Goal: Task Accomplishment & Management: Complete application form

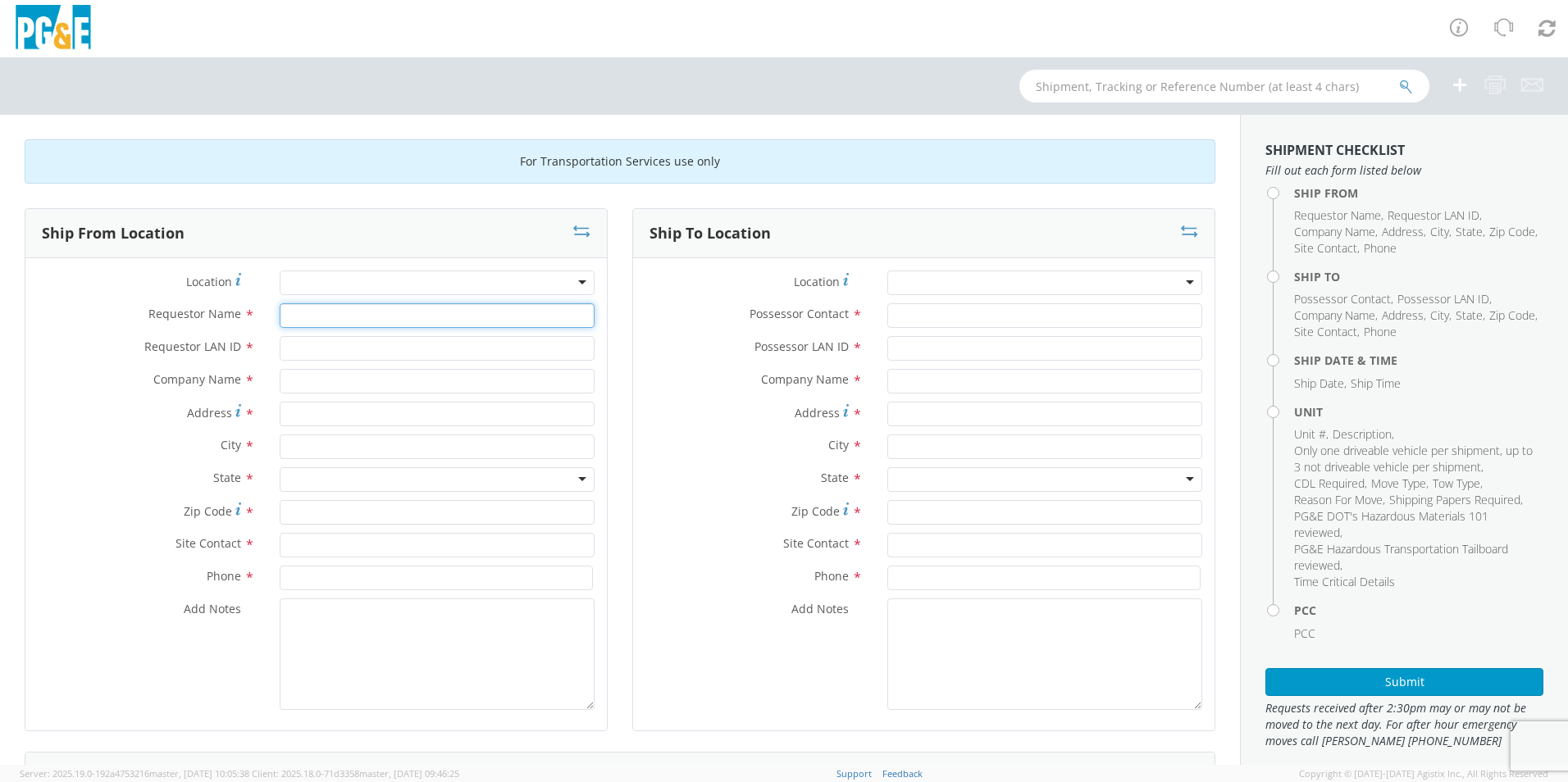
click at [307, 321] on input "Requestor Name *" at bounding box center [437, 315] width 314 height 24
type input "[PERSON_NAME]"
type input "A9HU"
type input "Altec"
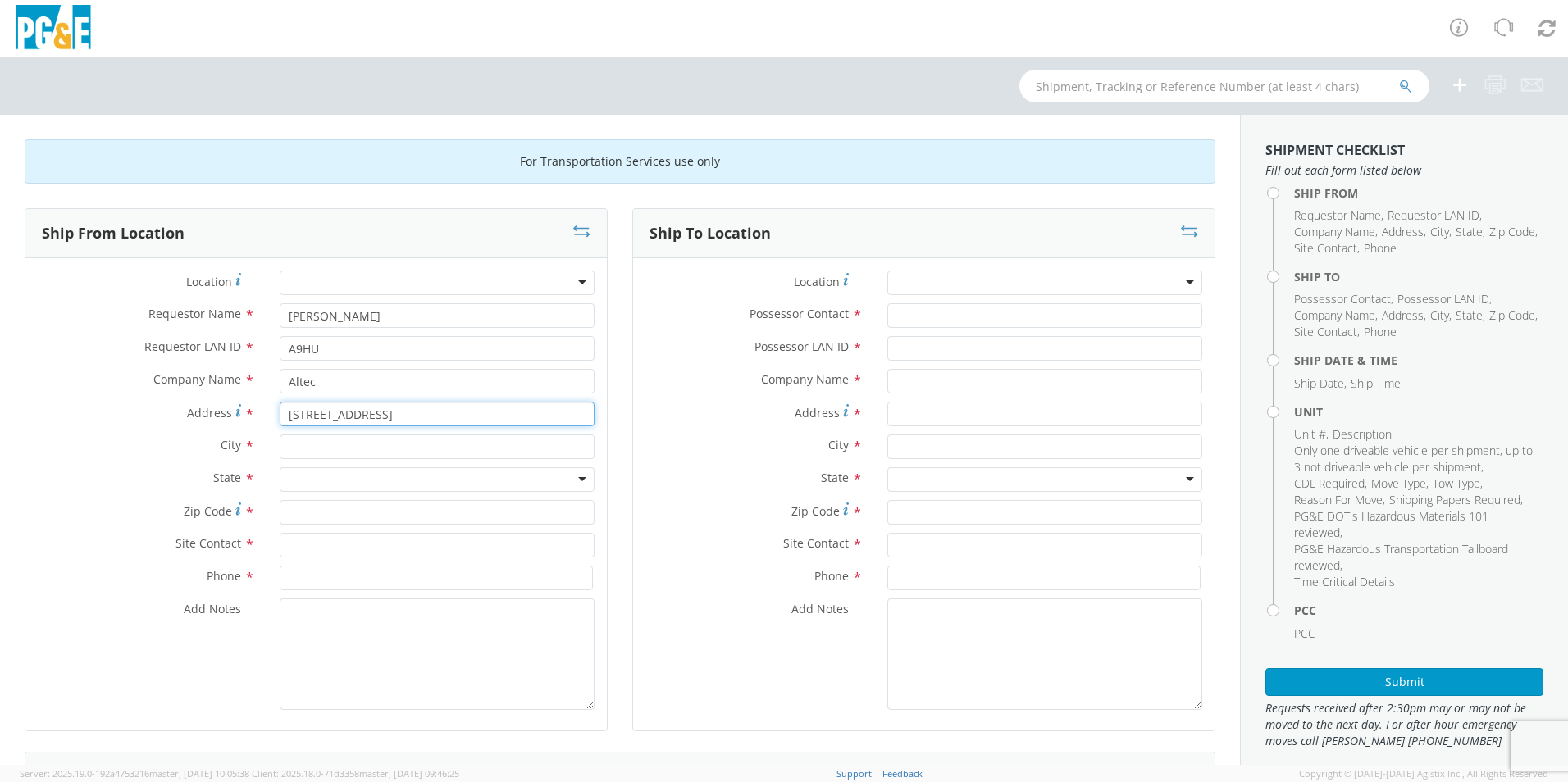
type input "[STREET_ADDRESS]"
type input "[PERSON_NAME]"
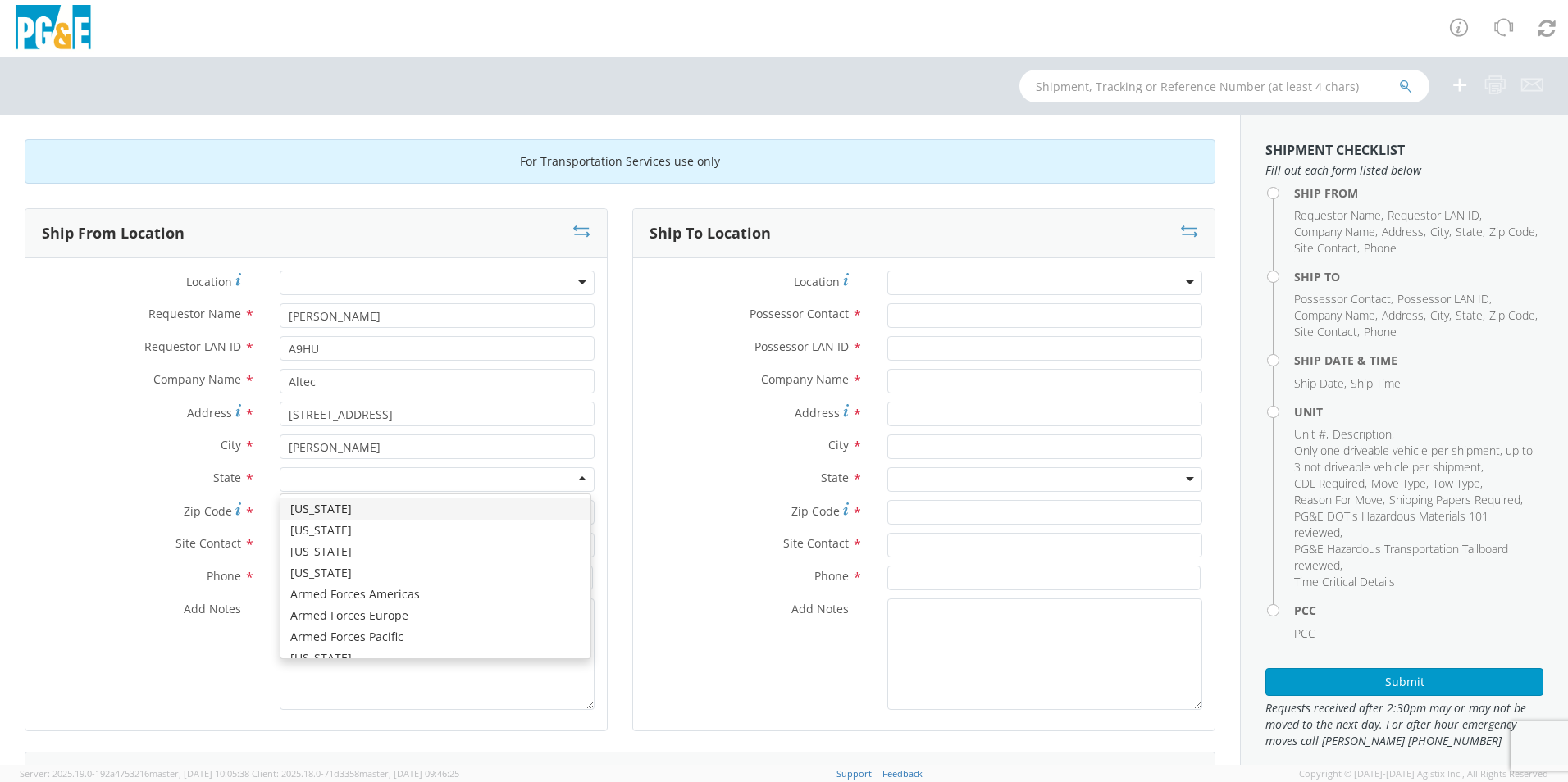
type input "c"
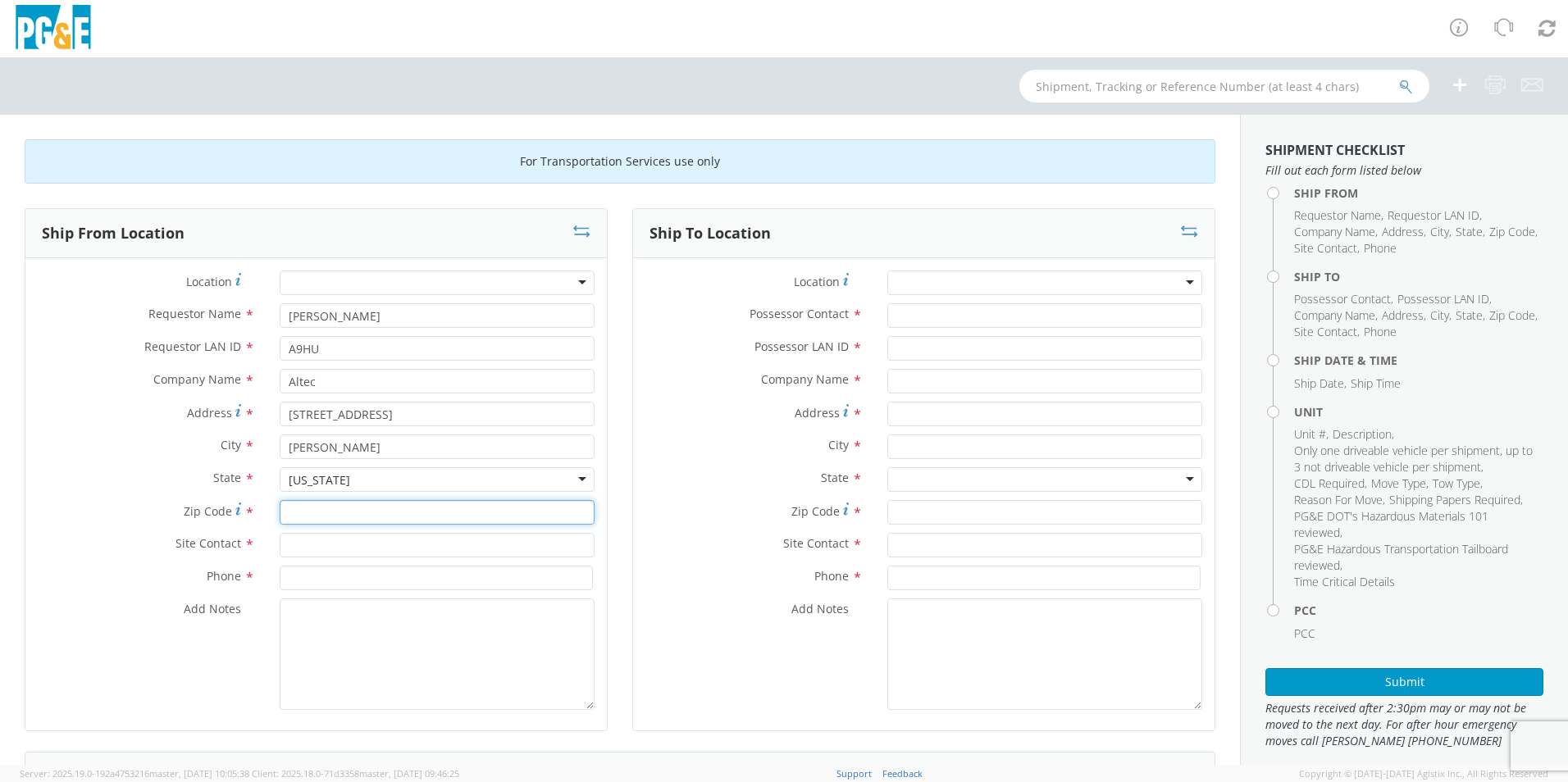
click at [332, 516] on input "Zip Code *" at bounding box center [437, 513] width 314 height 24
type input "95620"
type input "[PERSON_NAME]"
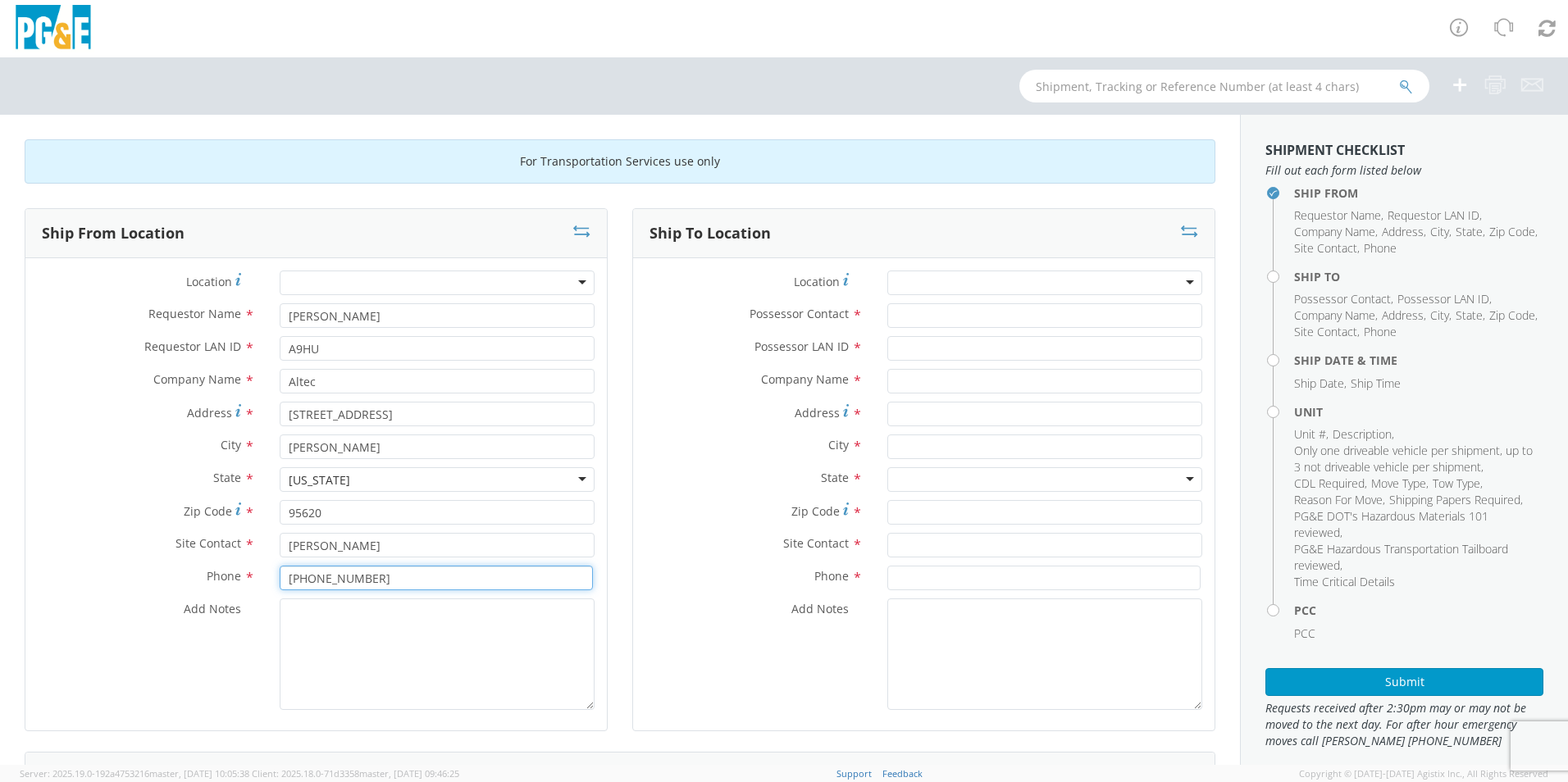
type input "[PHONE_NUMBER]"
type textarea "pickup from Altec bring back to WC yard"
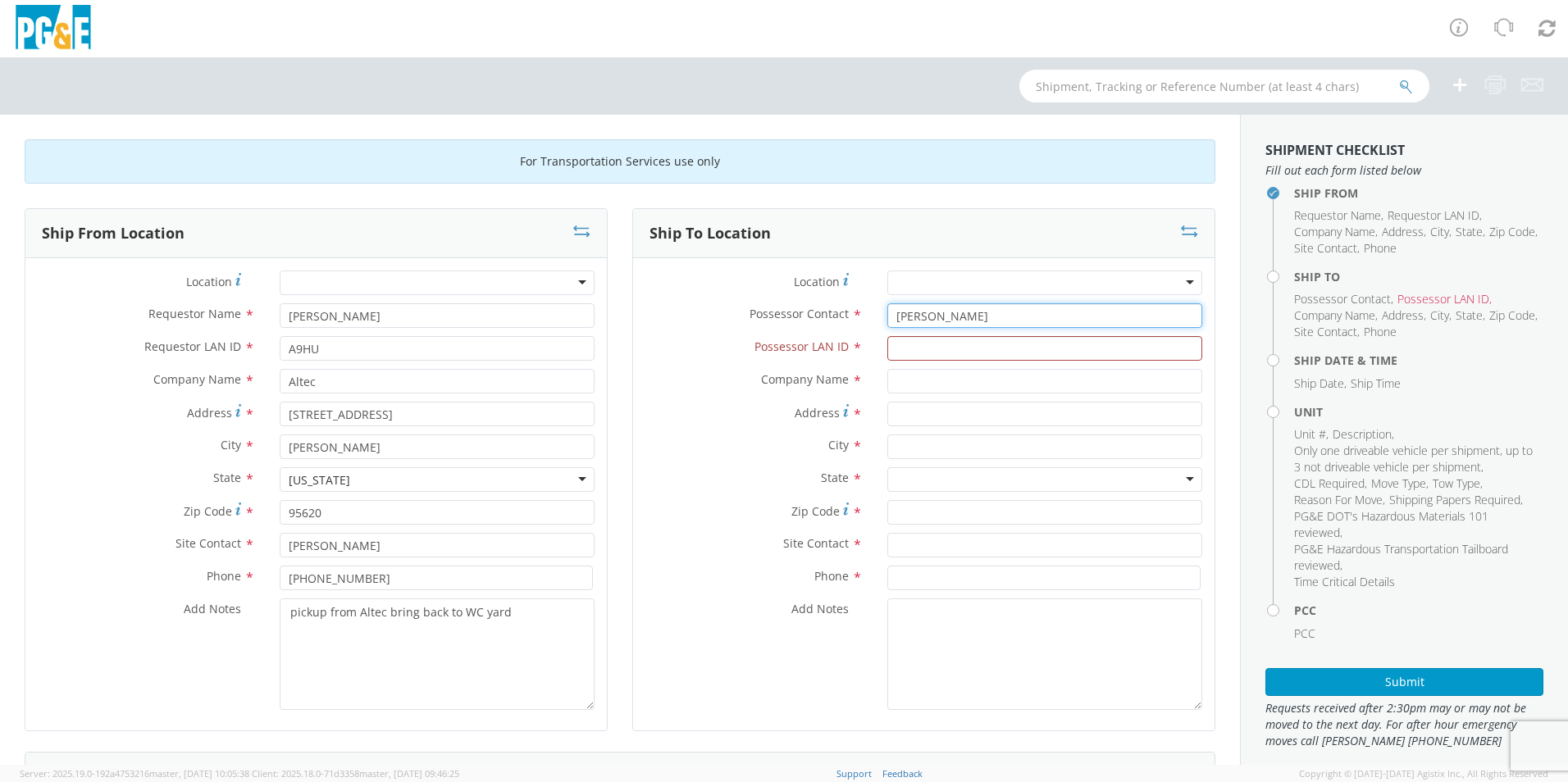
type input "[PERSON_NAME]"
type input "A9HU"
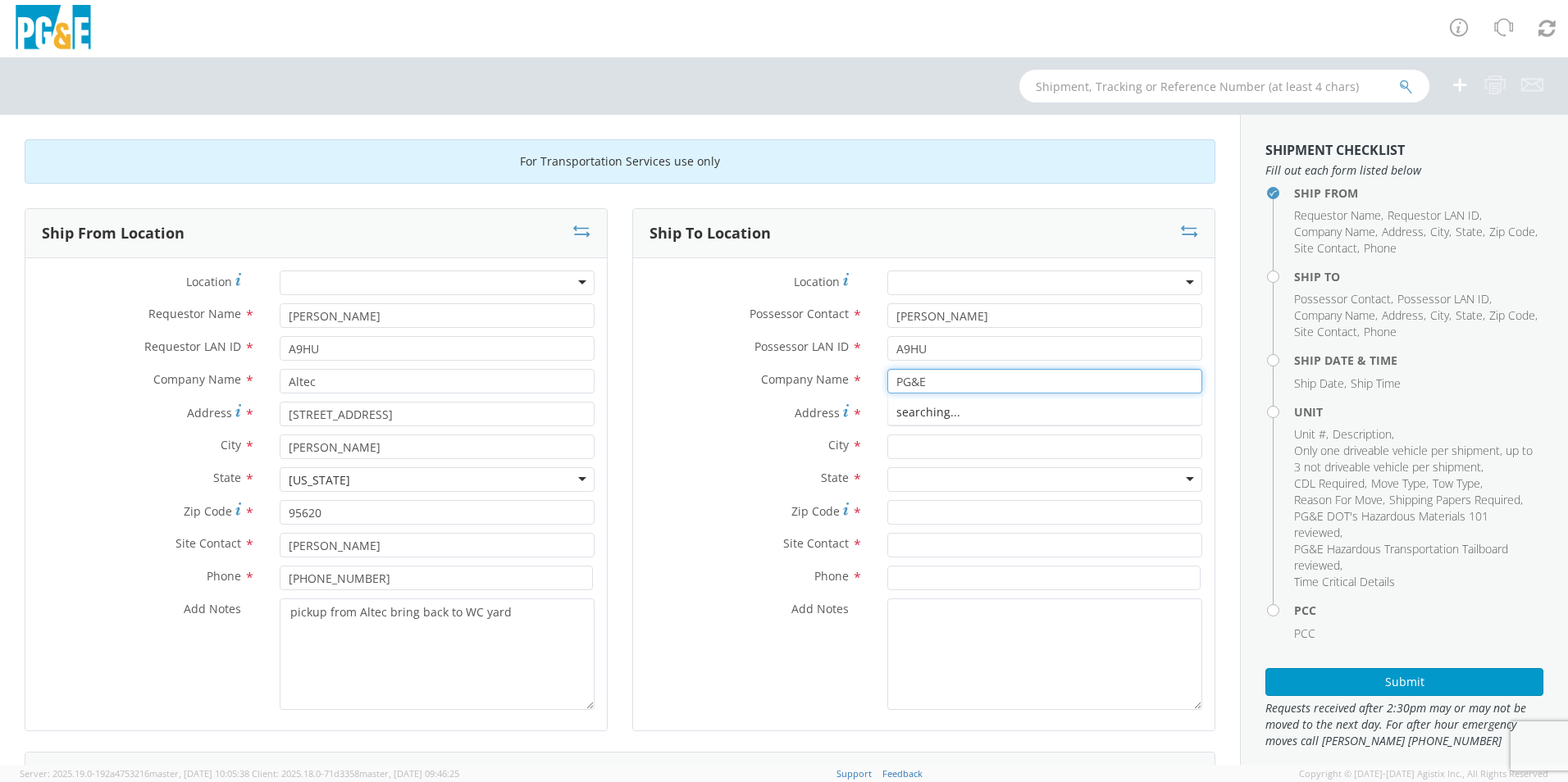
type input "PG&E"
type input "[GEOGRAPHIC_DATA]"
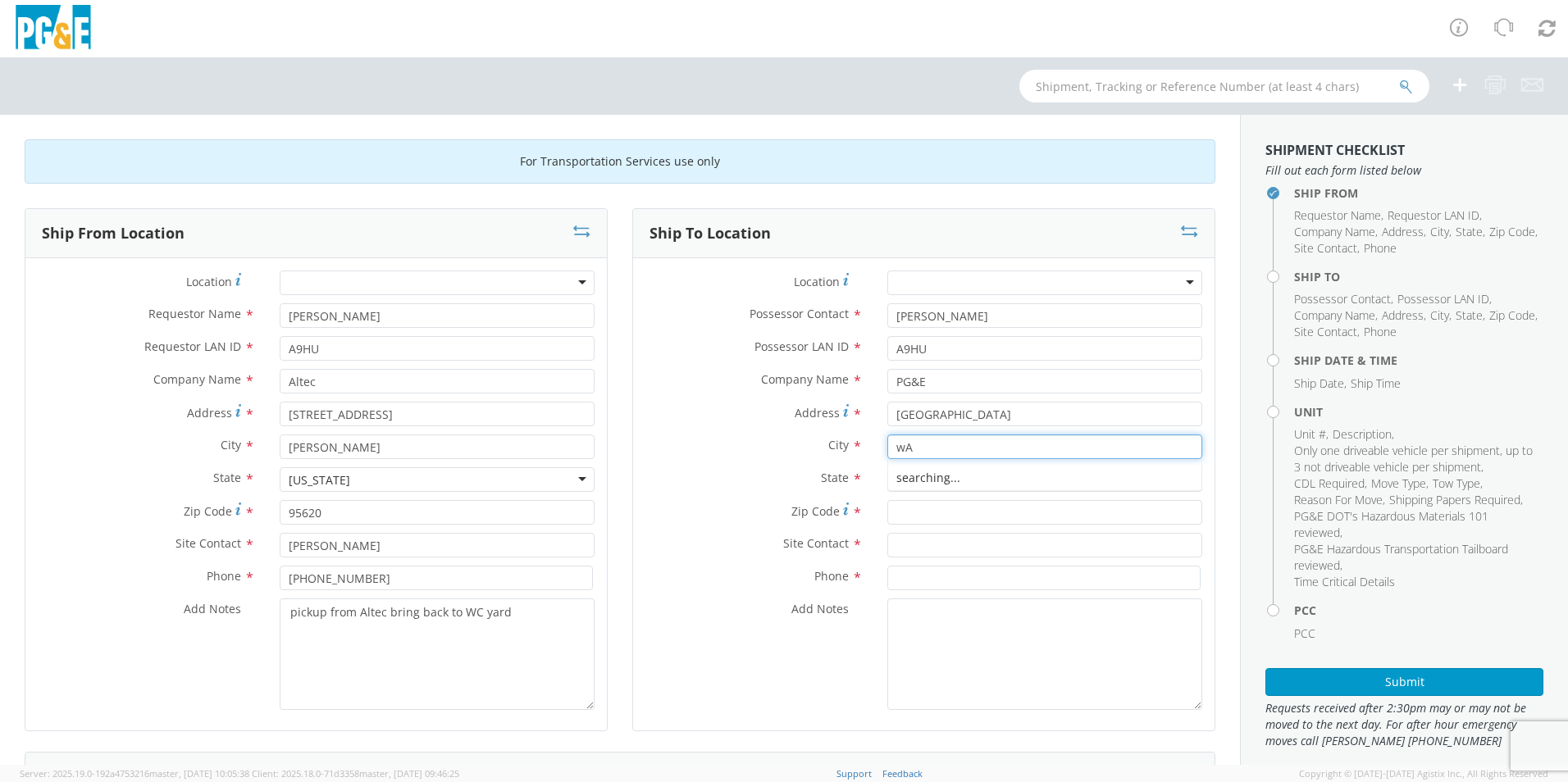
type input "w"
type input "Walnut Creek"
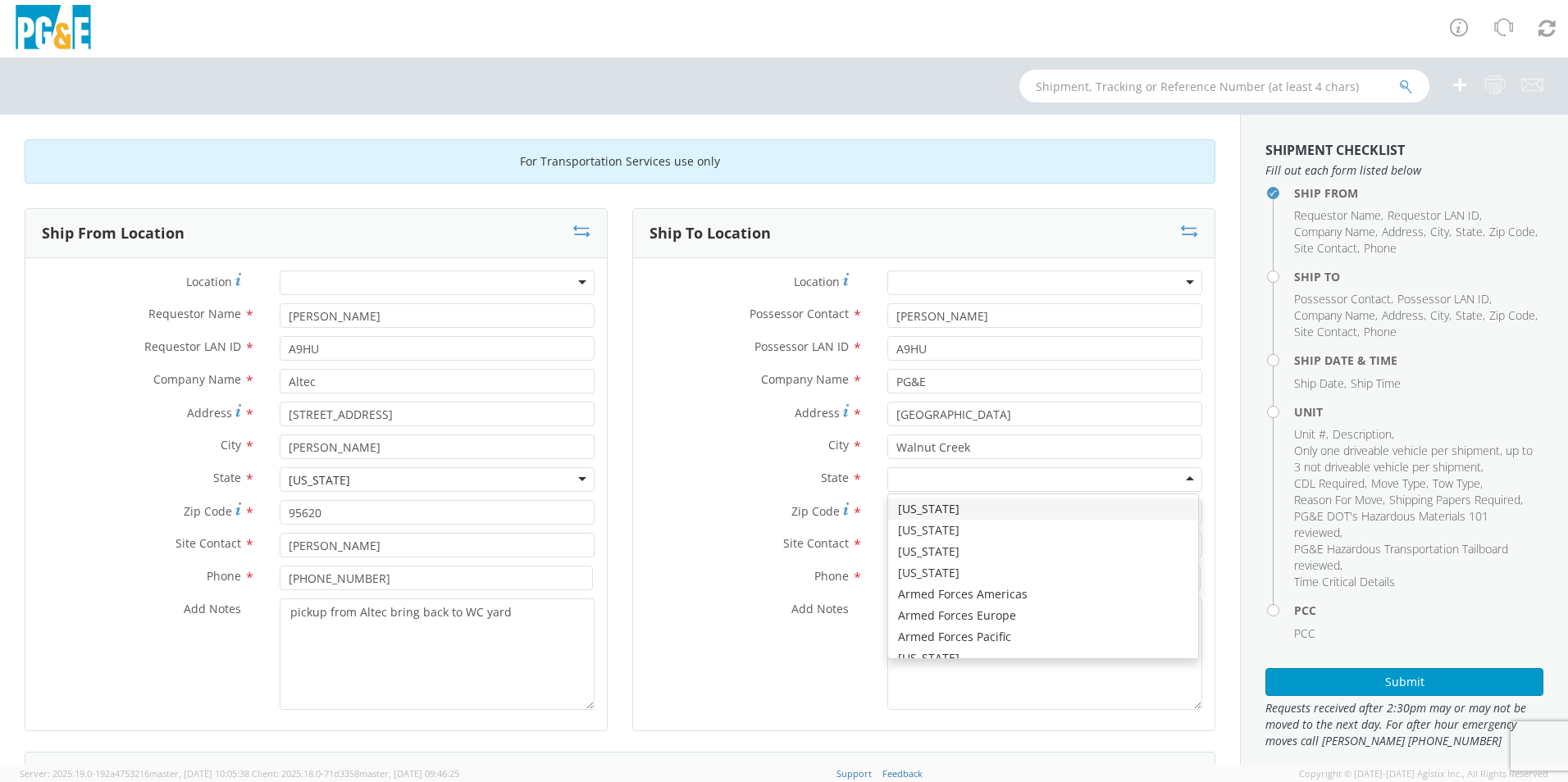
type input "C"
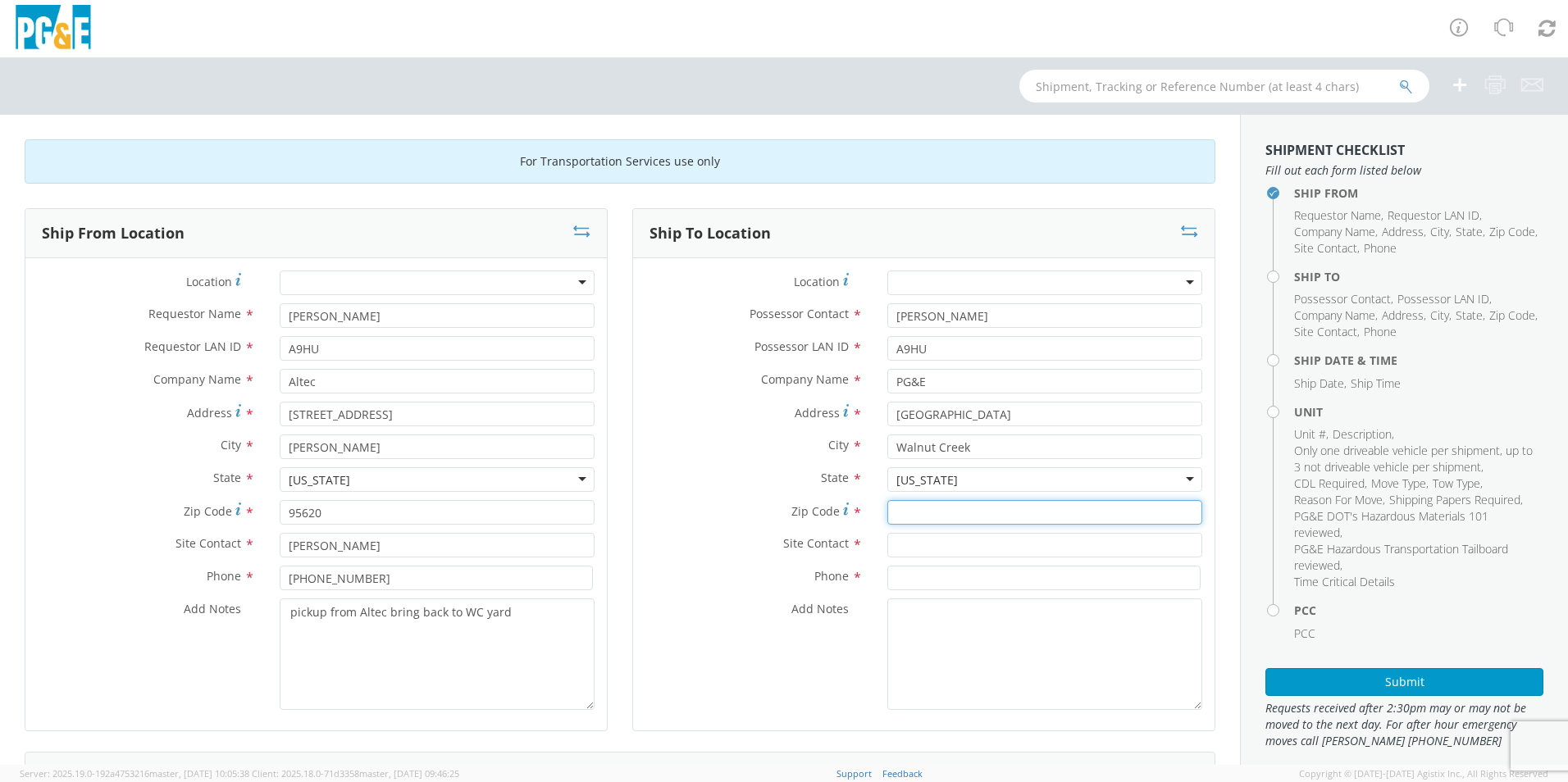
click at [911, 510] on input "Zip Code *" at bounding box center [1044, 513] width 314 height 24
click at [906, 511] on input "Zip Code *" at bounding box center [1044, 513] width 314 height 24
type input "94595"
type input "[PERSON_NAME]"
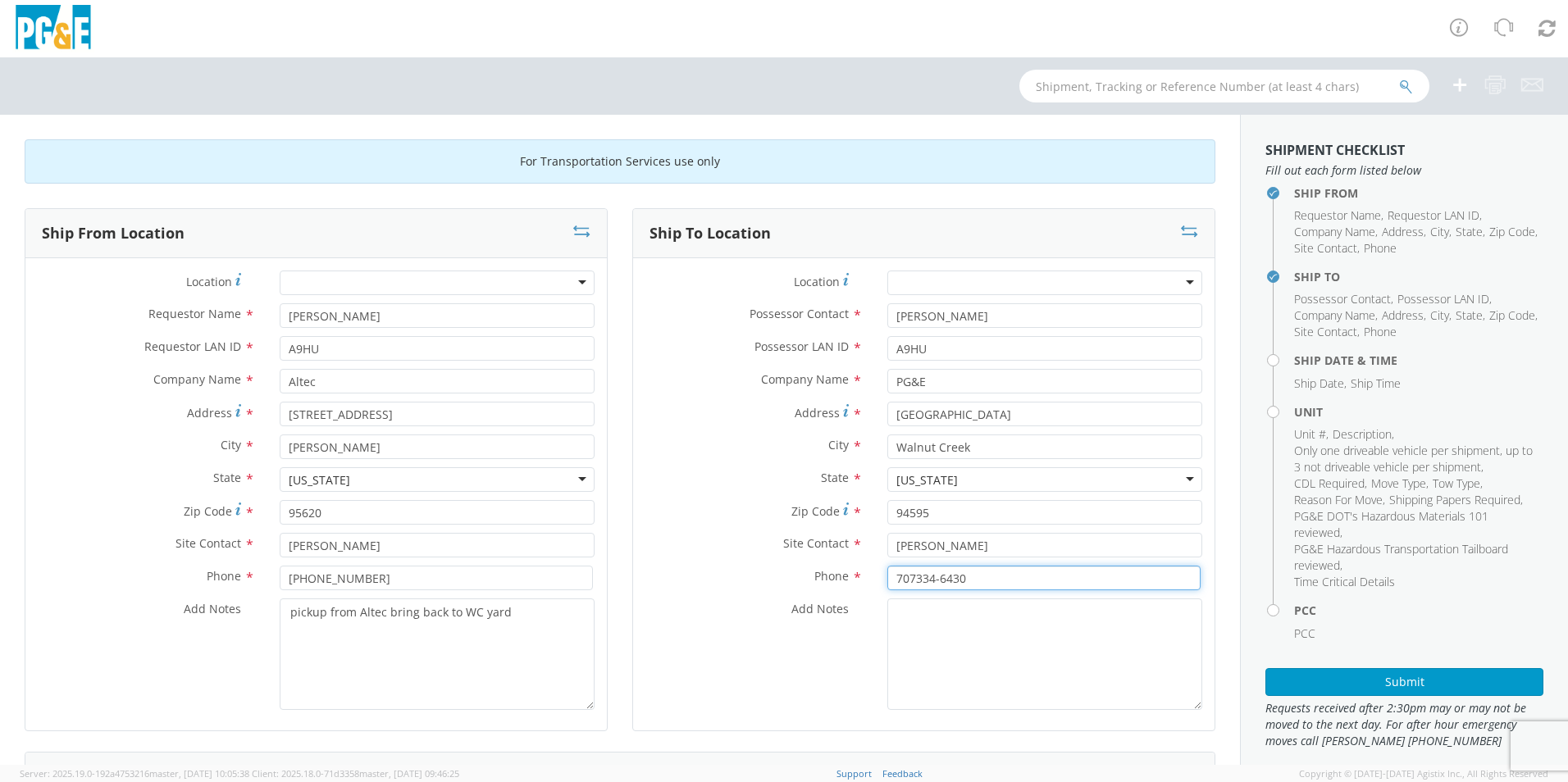
type input "707334-6430"
click at [755, 633] on div "Add Notes *" at bounding box center [923, 654] width 581 height 111
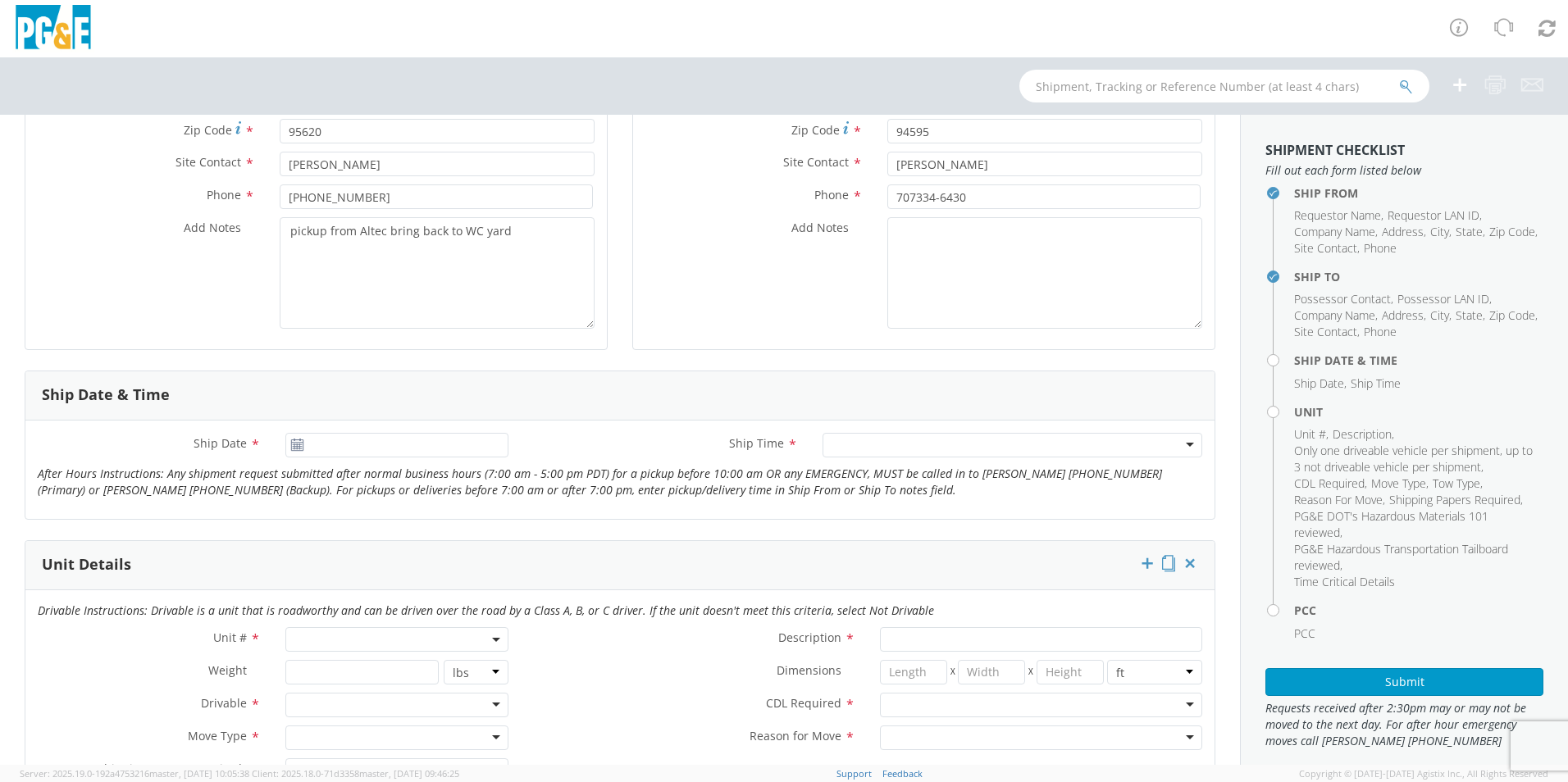
scroll to position [410, 0]
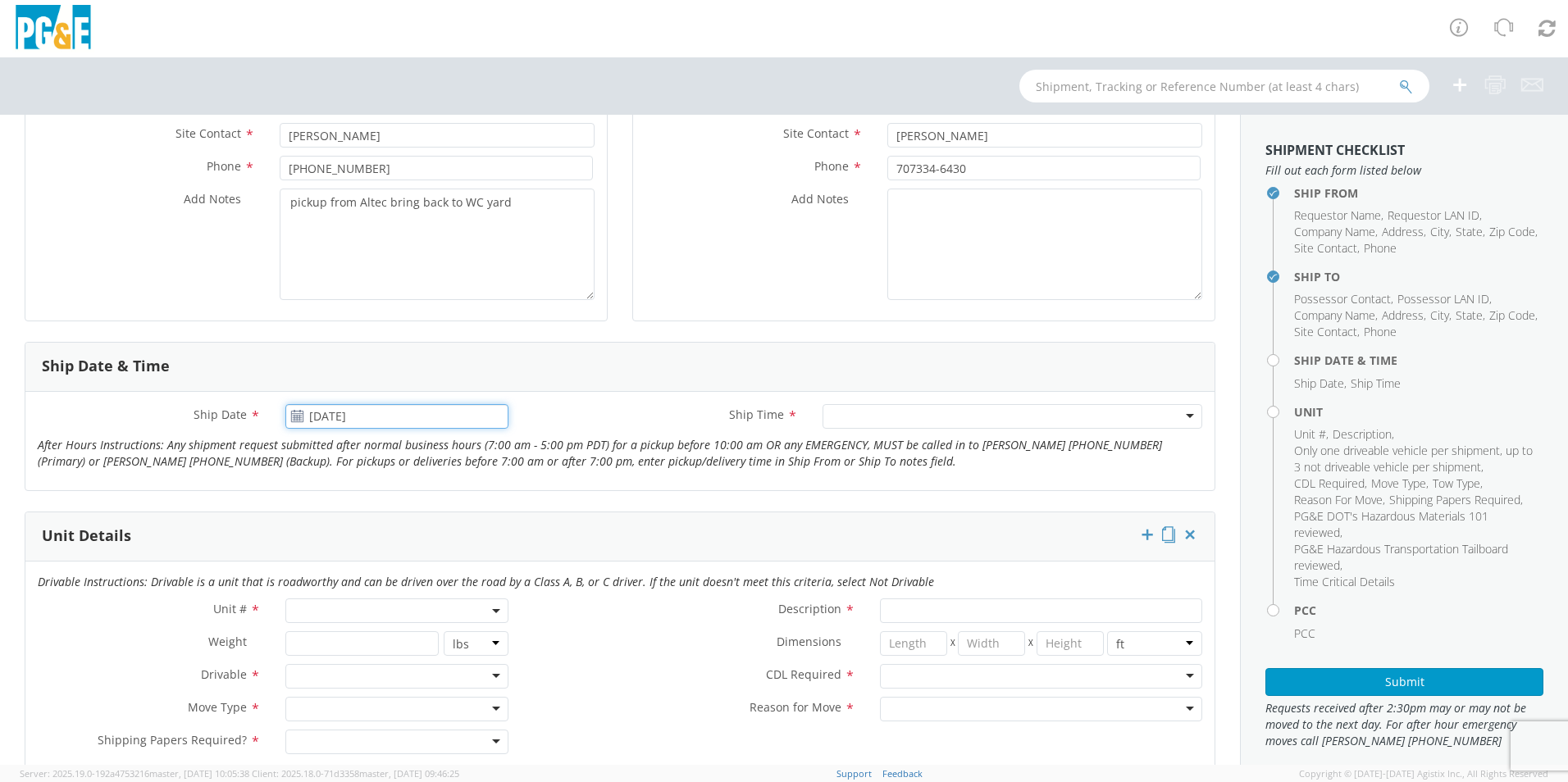
click at [328, 412] on input "[DATE]" at bounding box center [396, 416] width 223 height 24
click at [435, 542] on td "18" at bounding box center [429, 546] width 29 height 24
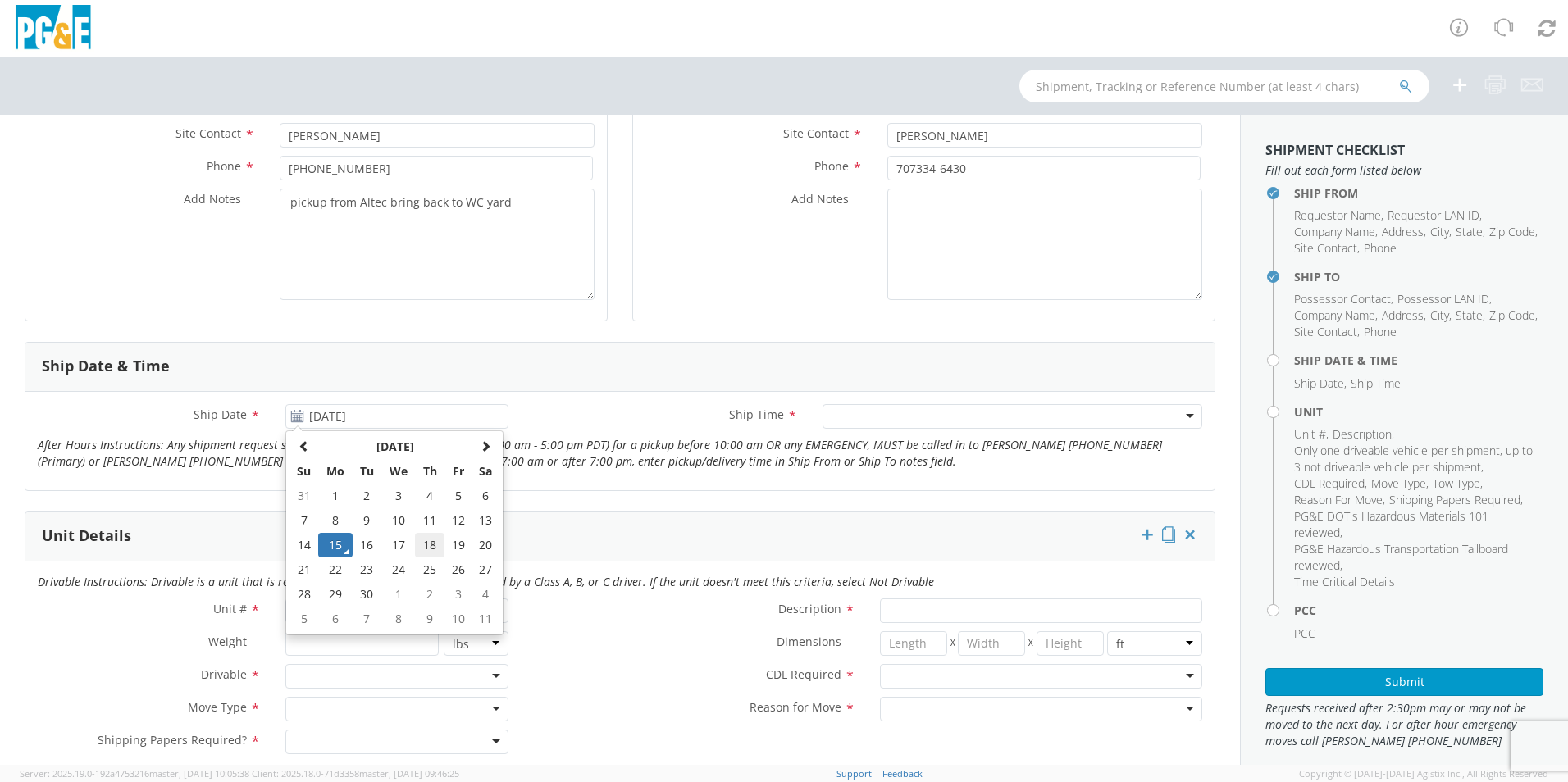
type input "[DATE]"
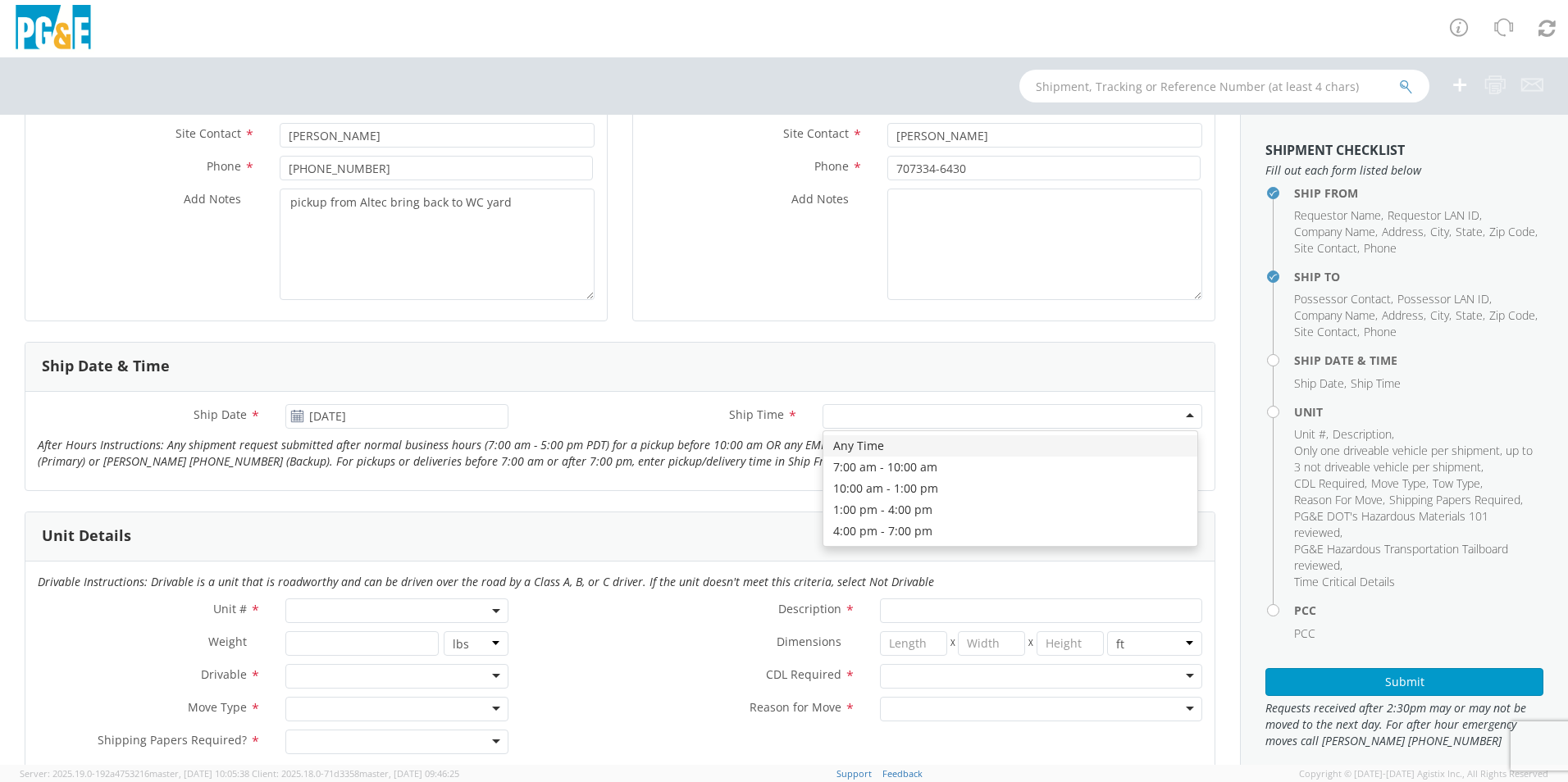
click at [863, 412] on div at bounding box center [1012, 416] width 380 height 24
click at [905, 416] on div "Any Time" at bounding box center [1012, 416] width 380 height 24
click at [693, 527] on div "Unit Details" at bounding box center [619, 537] width 1189 height 50
click at [346, 609] on span at bounding box center [396, 611] width 223 height 24
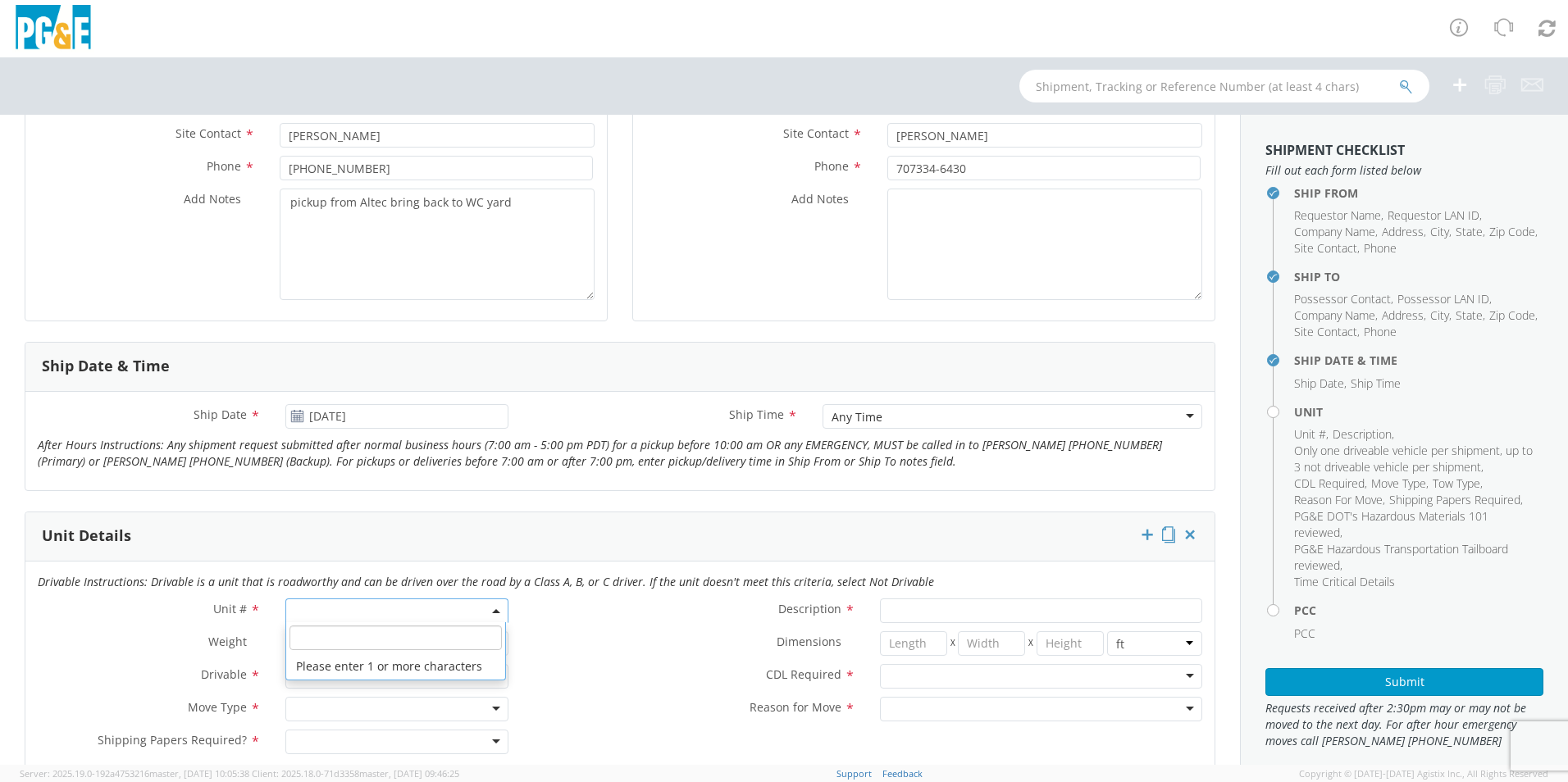
click at [342, 632] on input "search" at bounding box center [395, 638] width 212 height 24
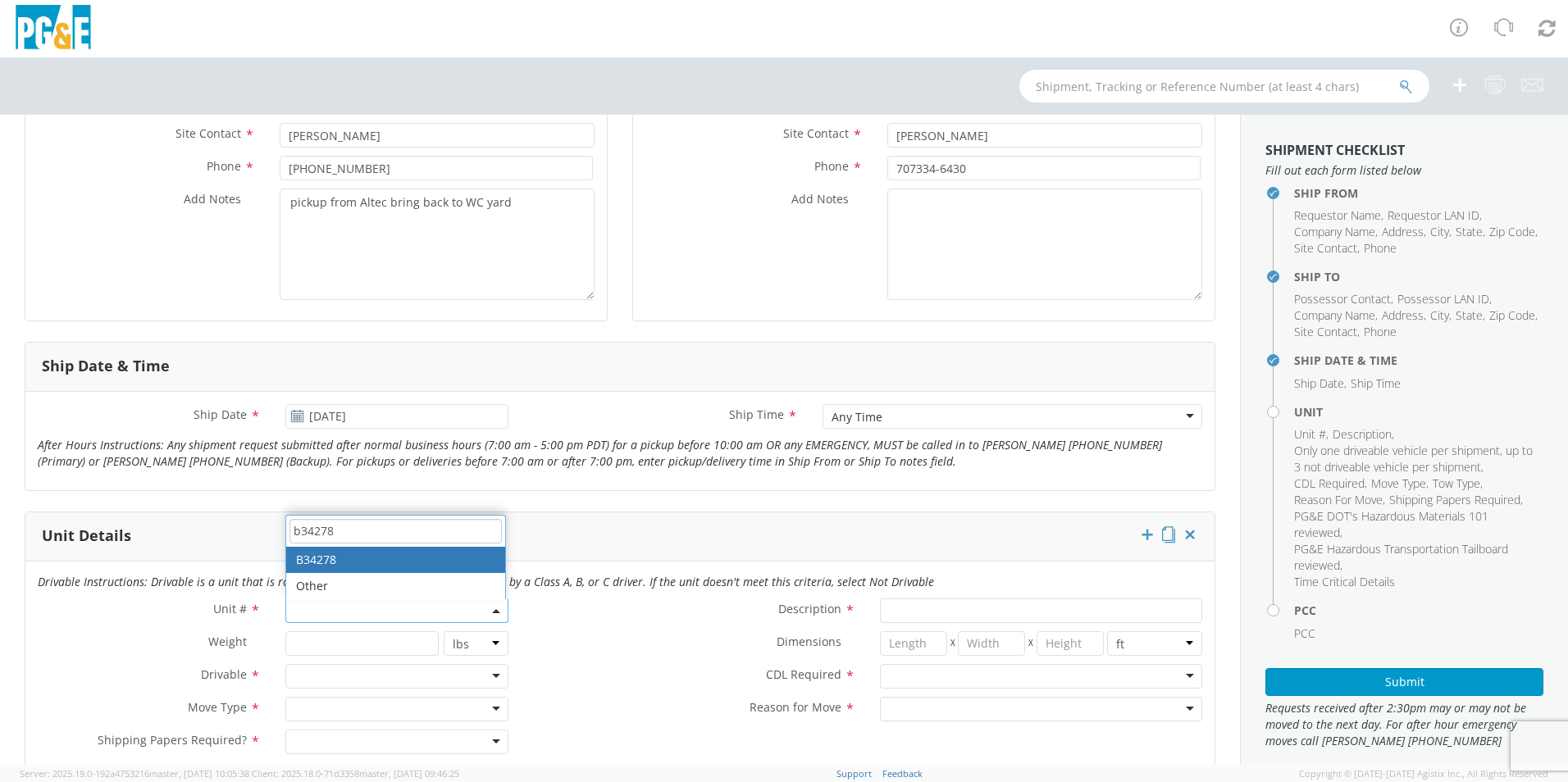
type input "b34278"
type input "TRUCK; TROUBLE W/AERIAL 4X4"
type input "19500"
select select "B34278"
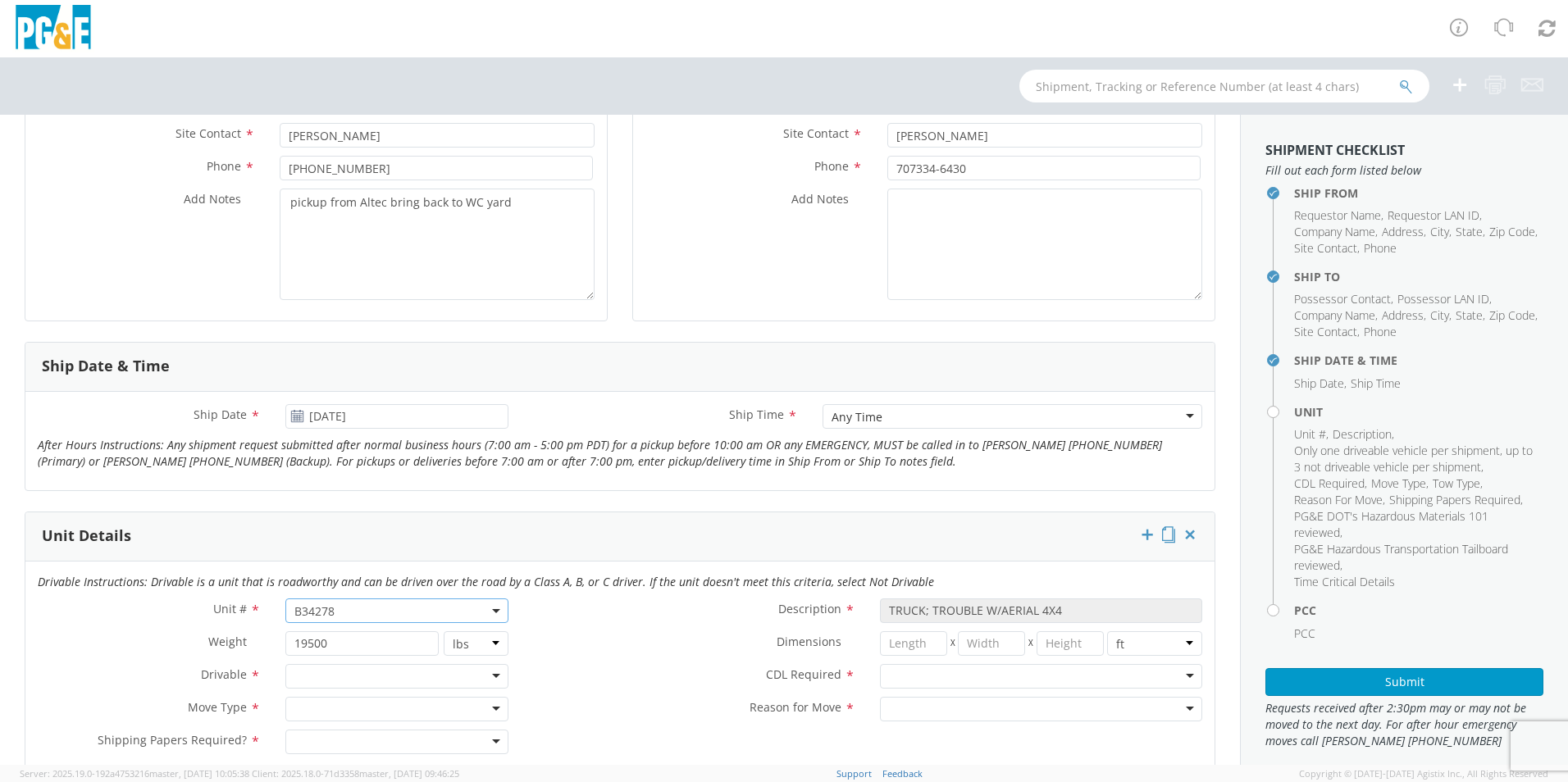
click at [591, 621] on div "Description * TRUCK; TROUBLE W/AERIAL 4X4" at bounding box center [867, 611] width 694 height 24
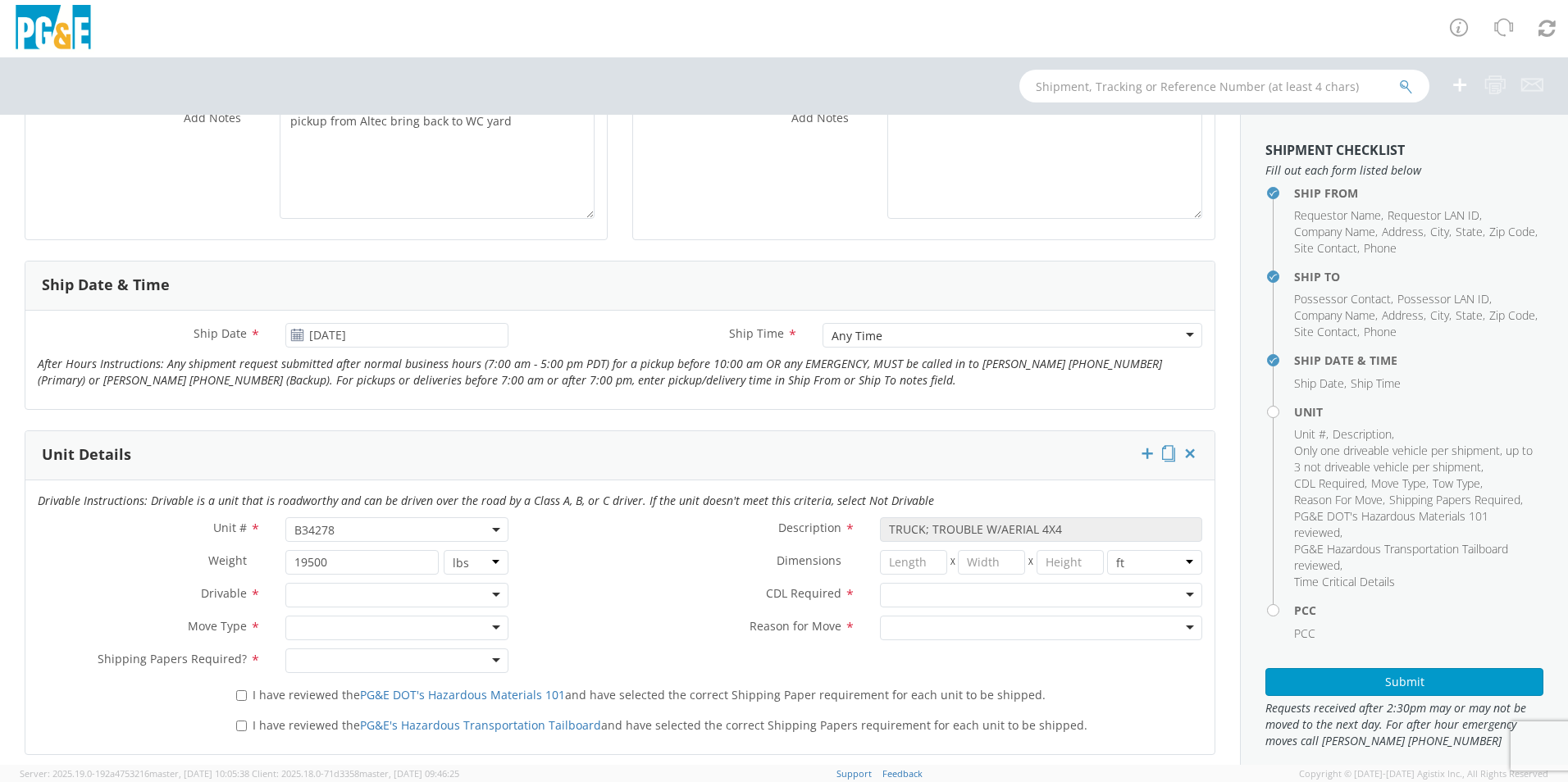
scroll to position [492, 0]
click at [889, 594] on input "select-one" at bounding box center [890, 595] width 3 height 17
click at [753, 651] on div "Unit # * B34278 B34278 Description * TRUCK; TROUBLE W/AERIAL 4X4 Weight * 19500…" at bounding box center [619, 599] width 1189 height 164
click at [892, 627] on div at bounding box center [1041, 627] width 322 height 24
click at [335, 594] on div at bounding box center [396, 594] width 223 height 24
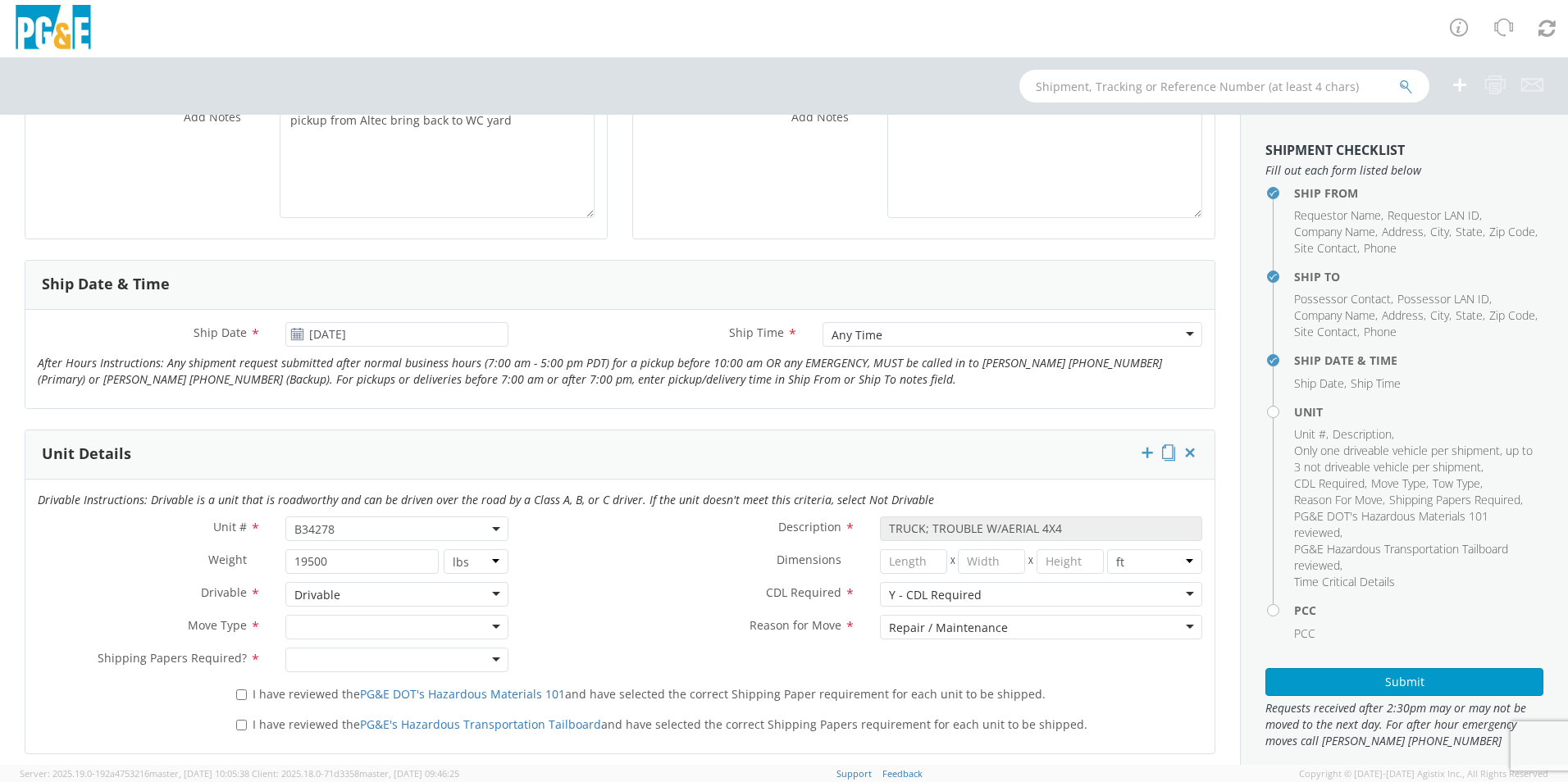
click at [315, 623] on div at bounding box center [396, 627] width 223 height 24
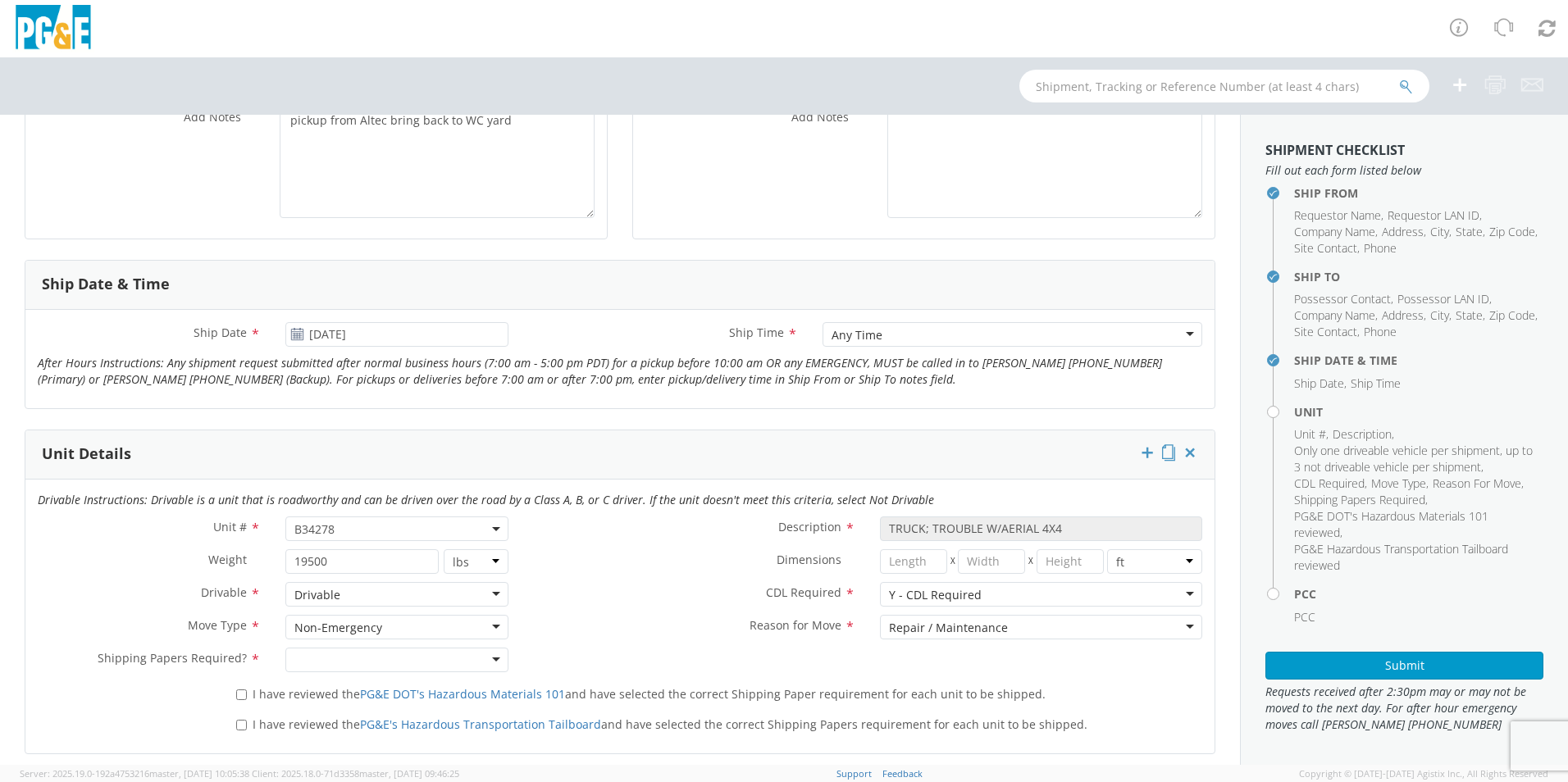
click at [329, 658] on div at bounding box center [396, 660] width 223 height 24
click at [236, 688] on label "I have reviewed the PG&E DOT's Hazardous Materials 101 and have selected the co…" at bounding box center [642, 693] width 812 height 19
click at [236, 690] on input "I have reviewed the PG&E DOT's Hazardous Materials 101 and have selected the co…" at bounding box center [241, 695] width 10 height 10
checkbox input "true"
click at [236, 732] on label "I have reviewed the PG&E's Hazardous Transportation Tailboard and have selected…" at bounding box center [664, 724] width 855 height 19
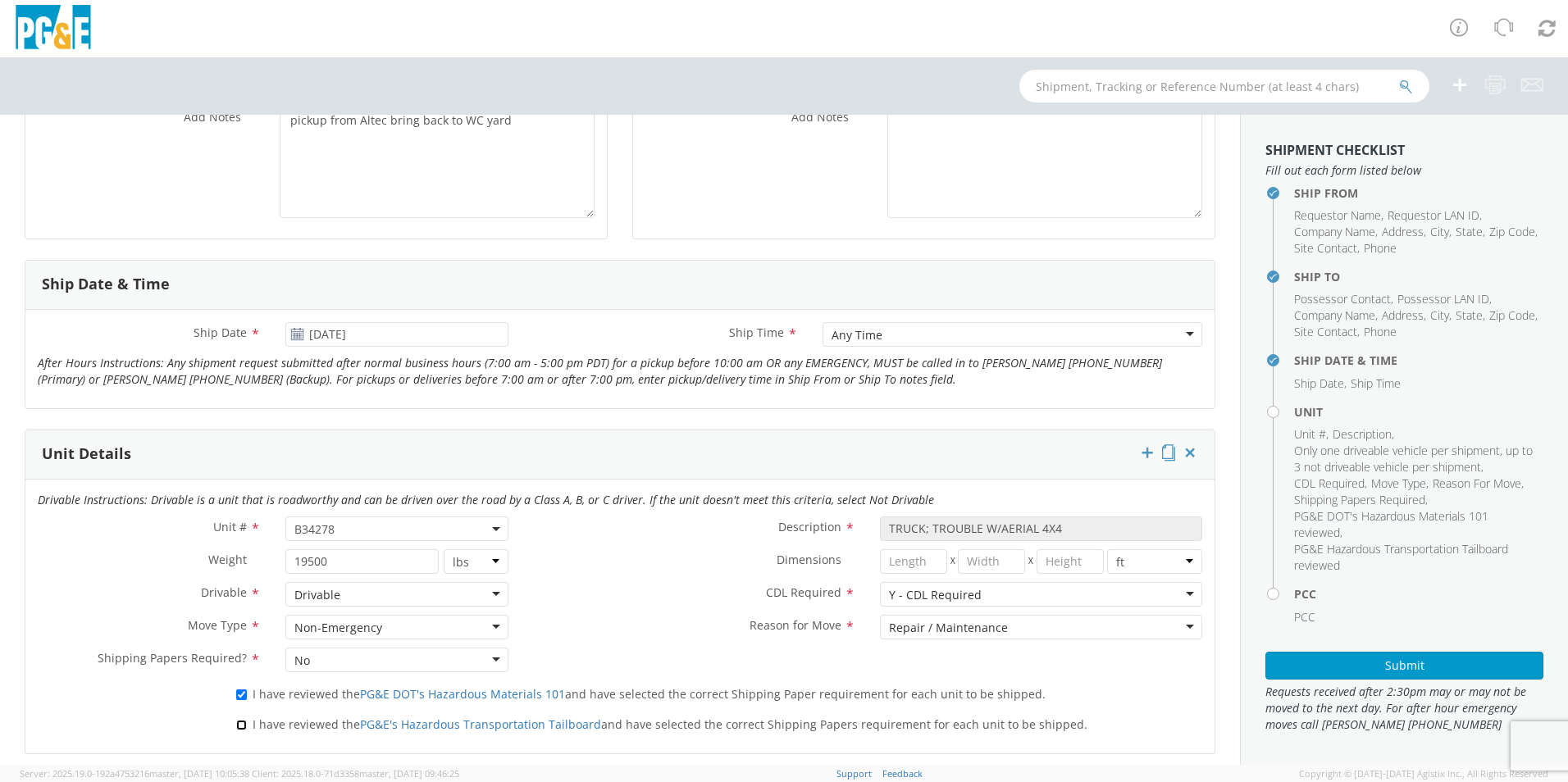
click at [236, 731] on input "I have reviewed the PG&E's Hazardous Transportation Tailboard and have selected…" at bounding box center [241, 726] width 10 height 10
checkbox input "true"
click at [640, 623] on label "Reason for Move *" at bounding box center [693, 626] width 347 height 22
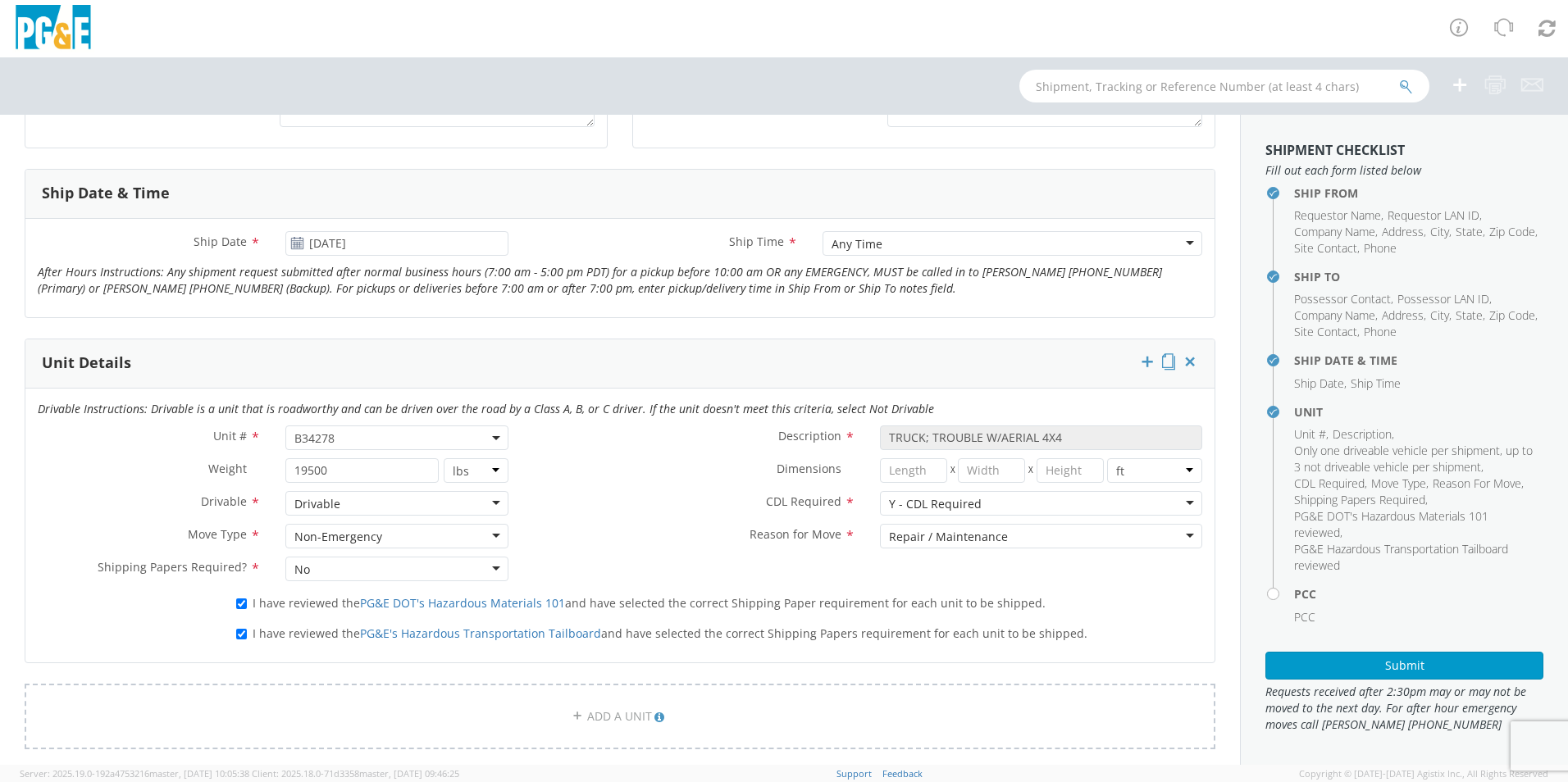
scroll to position [739, 0]
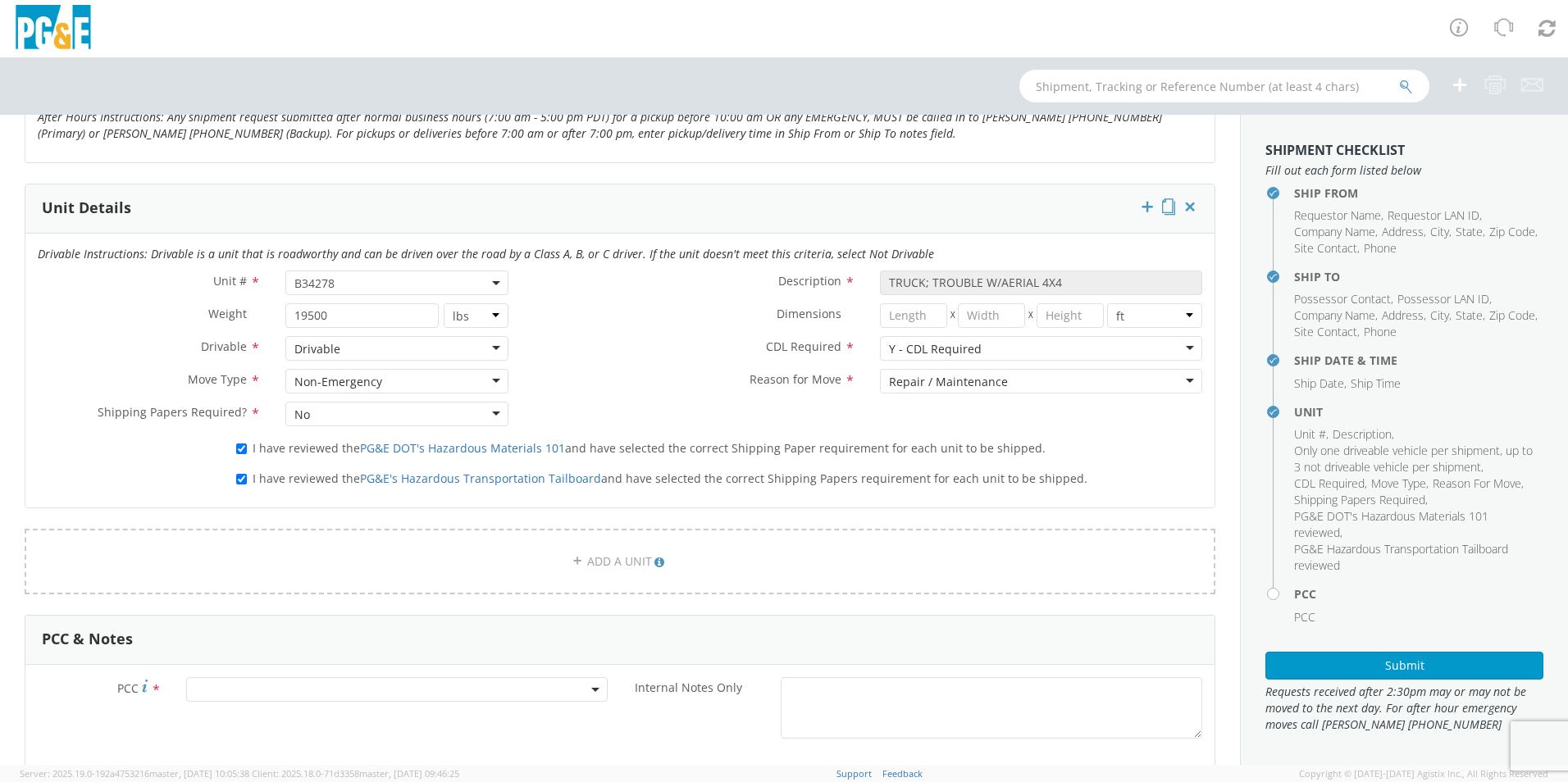
click at [253, 694] on span at bounding box center [396, 690] width 421 height 24
click at [259, 724] on input "number" at bounding box center [394, 717] width 408 height 24
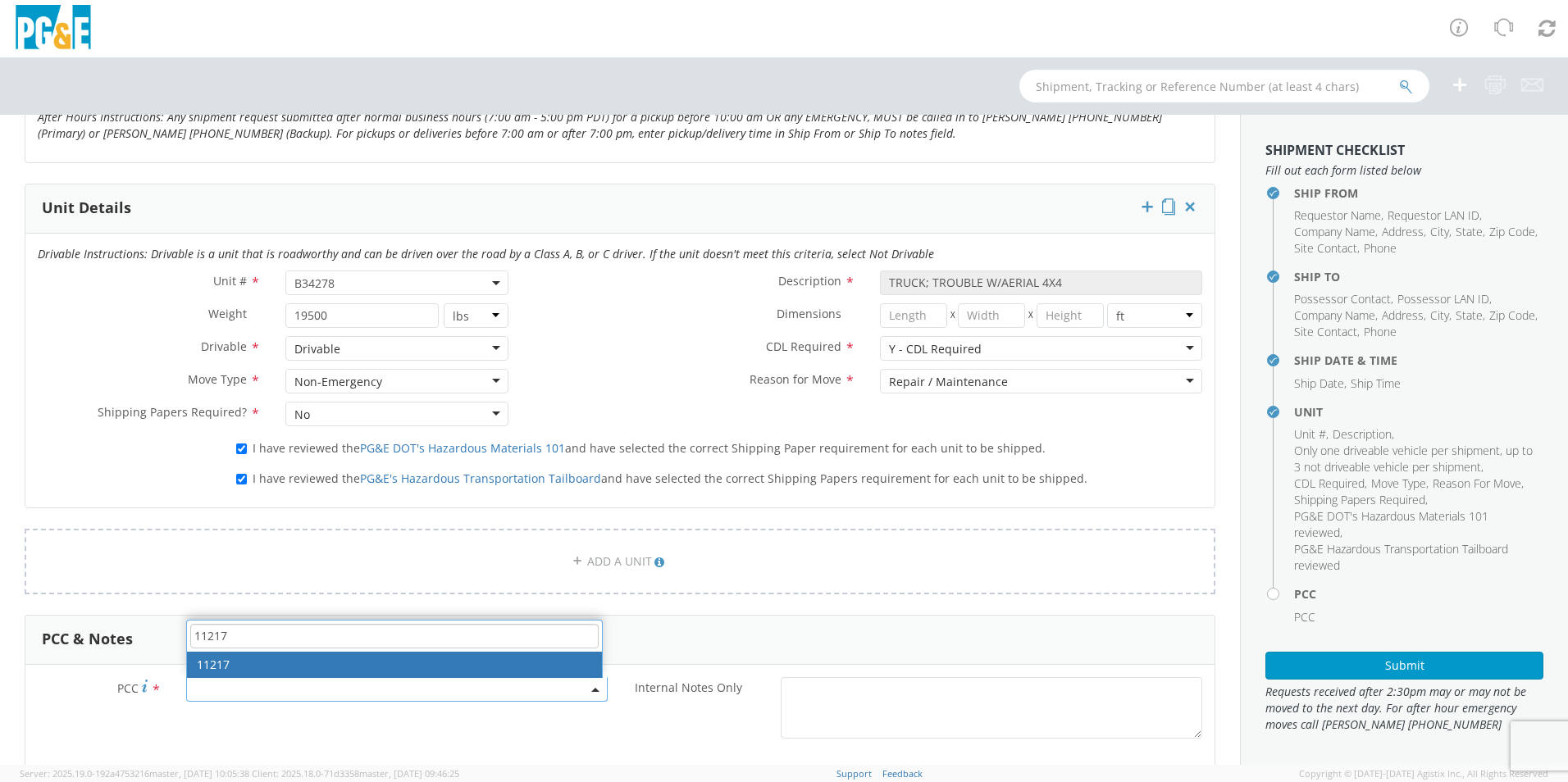
type input "11217"
select select "11217"
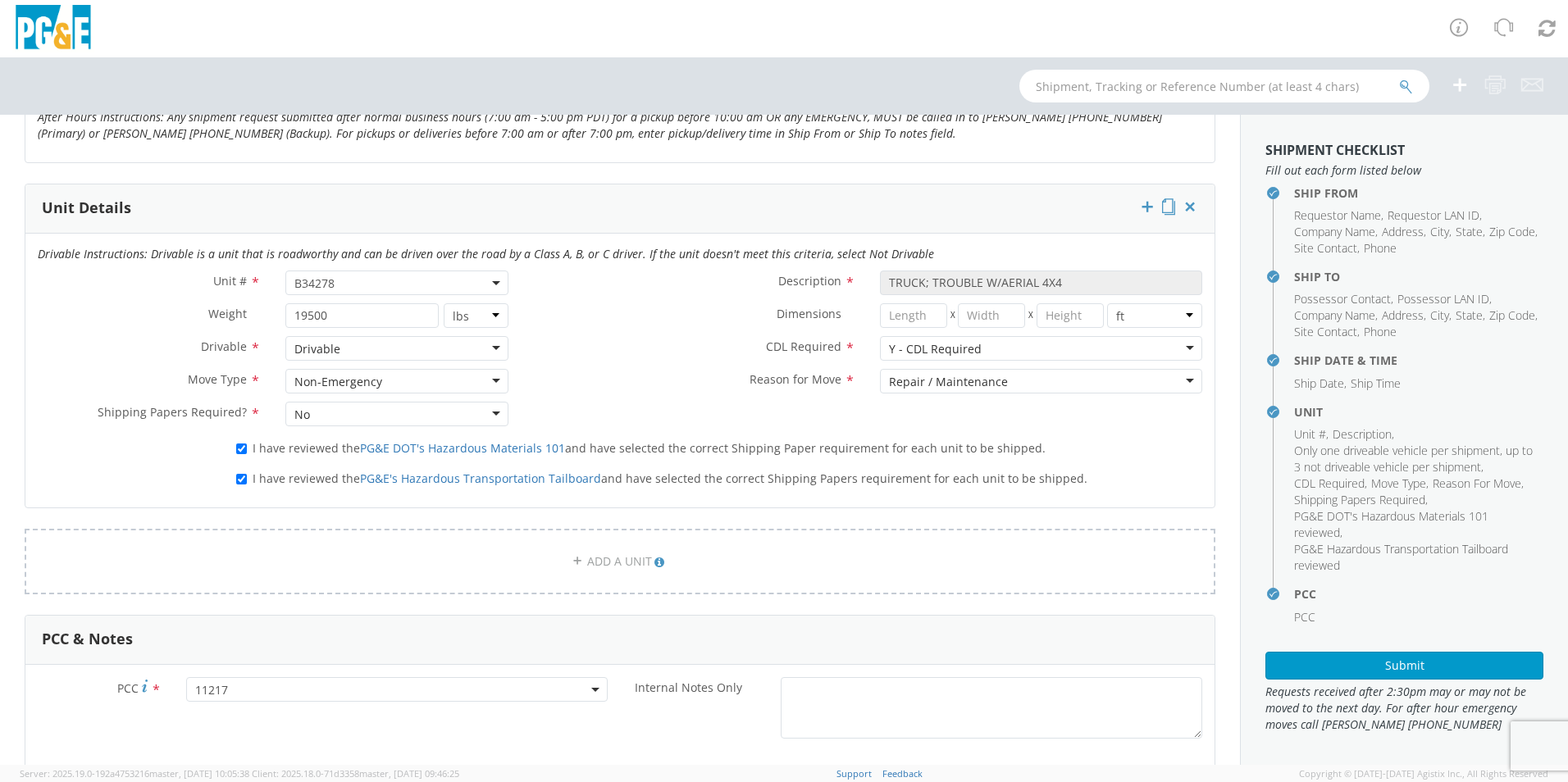
click at [471, 741] on div "PCC * 11217 11217 Internal Notes Only *" at bounding box center [619, 712] width 1189 height 70
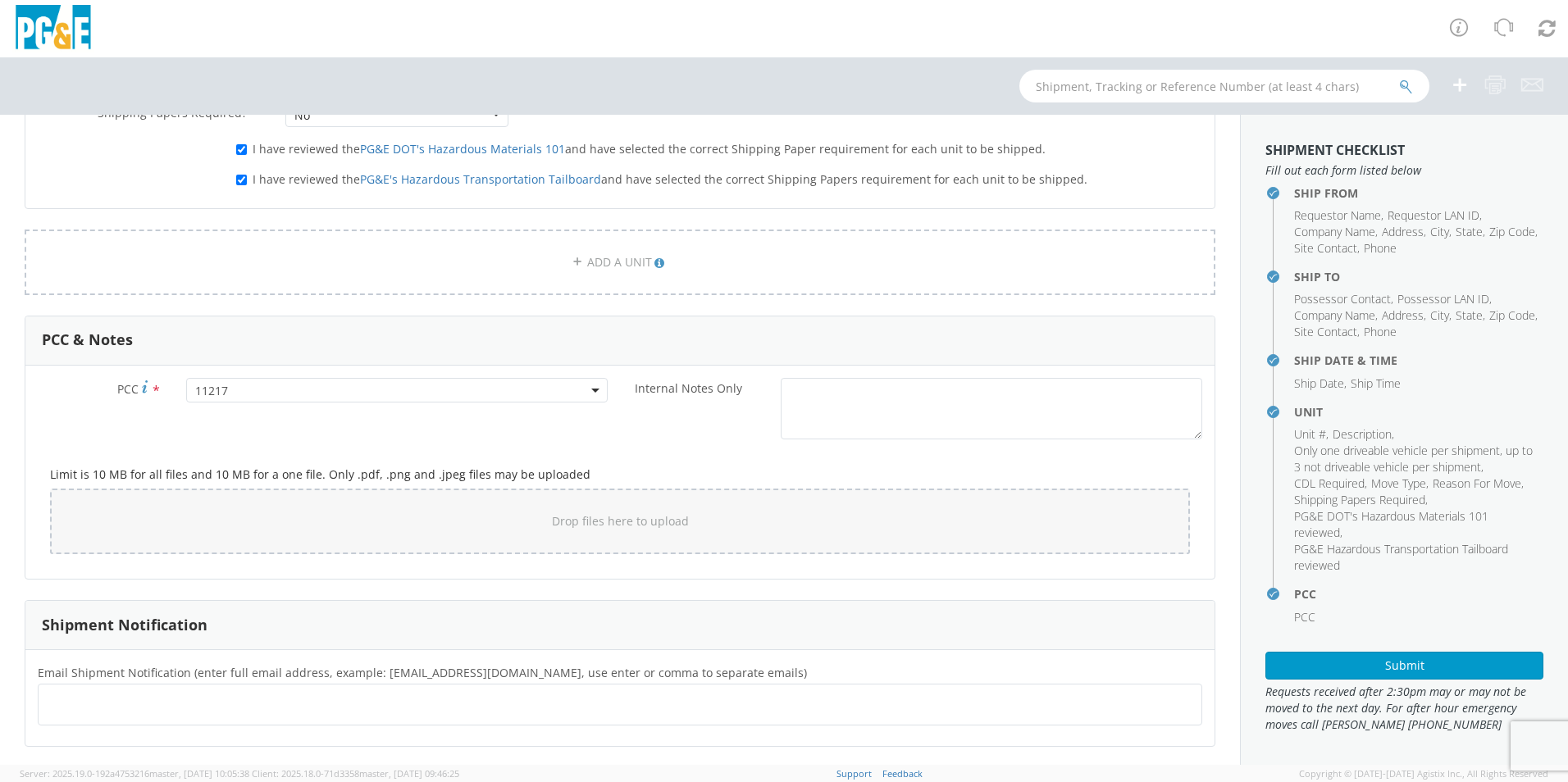
scroll to position [1202, 0]
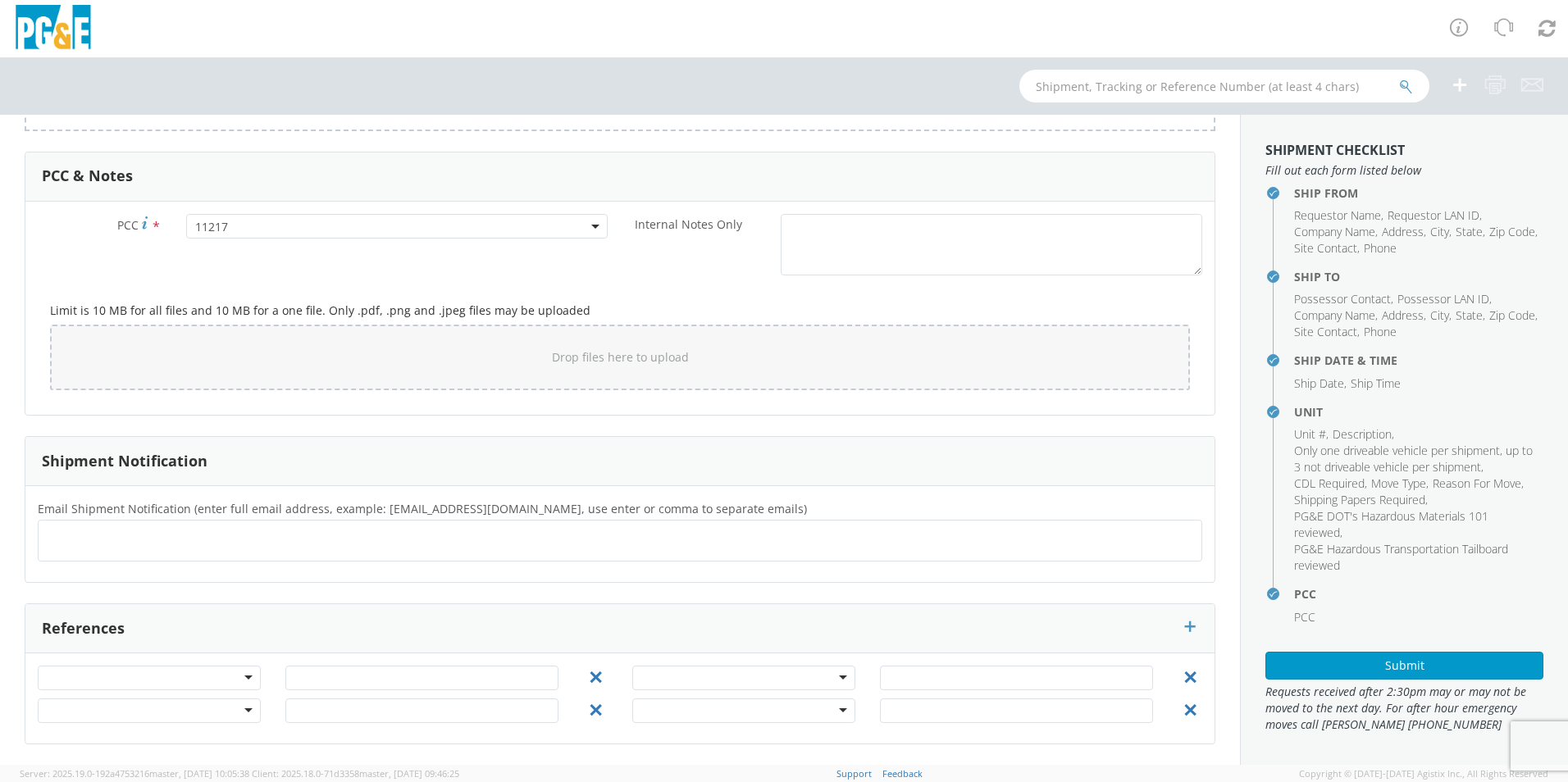
click at [115, 536] on ul at bounding box center [619, 540] width 1149 height 27
type input "[EMAIL_ADDRESS][DOMAIN_NAME]"
click at [1426, 669] on button "Submit" at bounding box center [1404, 666] width 278 height 28
